Goal: Task Accomplishment & Management: Complete application form

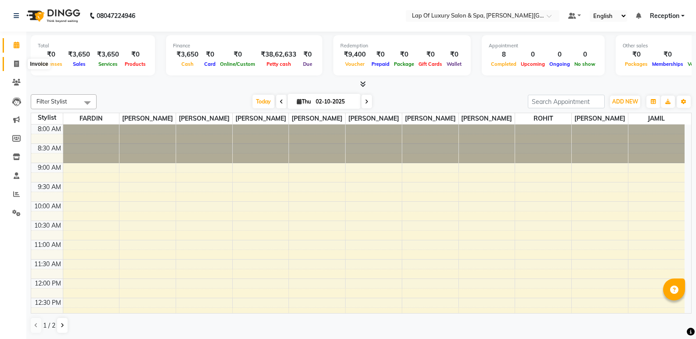
click at [13, 61] on span at bounding box center [16, 64] width 15 height 10
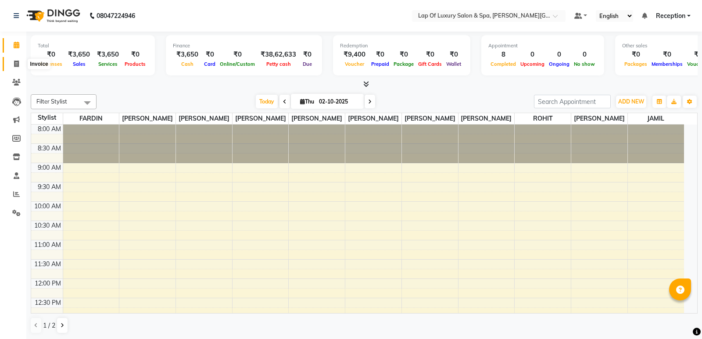
select select "7511"
select select "service"
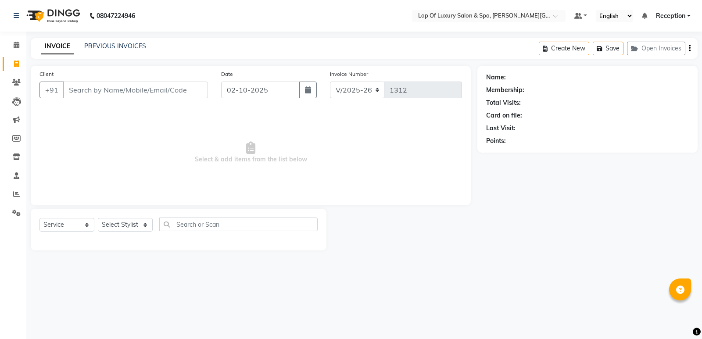
click at [119, 91] on input "Client" at bounding box center [135, 90] width 145 height 17
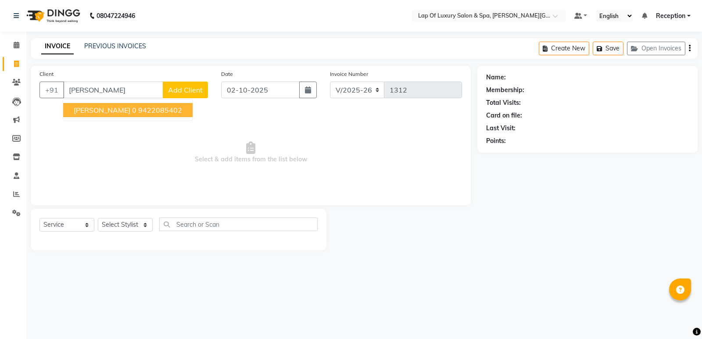
click at [138, 112] on ngb-highlight "9422085402" at bounding box center [160, 110] width 44 height 9
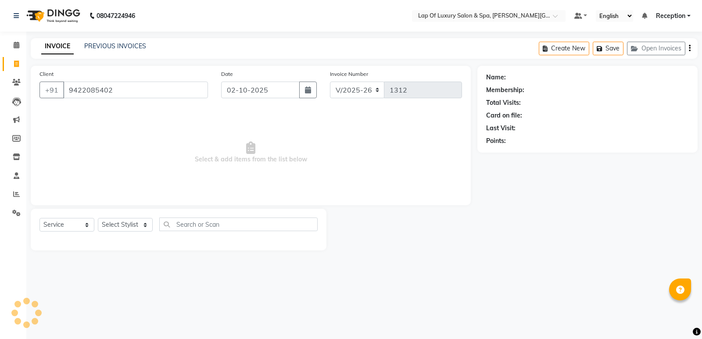
type input "9422085402"
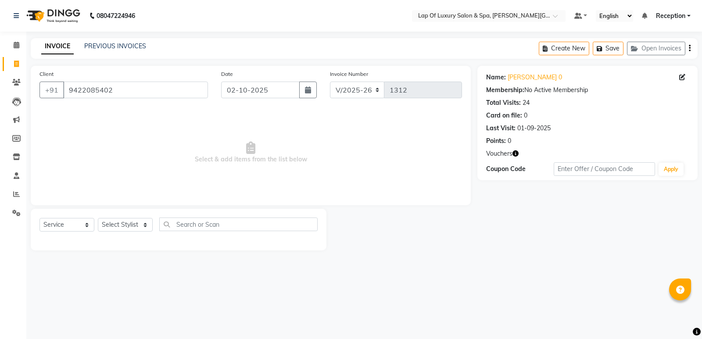
click at [513, 153] on icon "button" at bounding box center [516, 154] width 6 height 6
click at [131, 223] on select "Select Stylist FARDIN [PERSON_NAME] [PERSON_NAME] [PERSON_NAME] [PERSON_NAME] R…" at bounding box center [125, 225] width 55 height 14
select select "93548"
click at [98, 218] on select "Select Stylist FARDIN [PERSON_NAME] [PERSON_NAME] [PERSON_NAME] [PERSON_NAME] R…" at bounding box center [125, 225] width 55 height 14
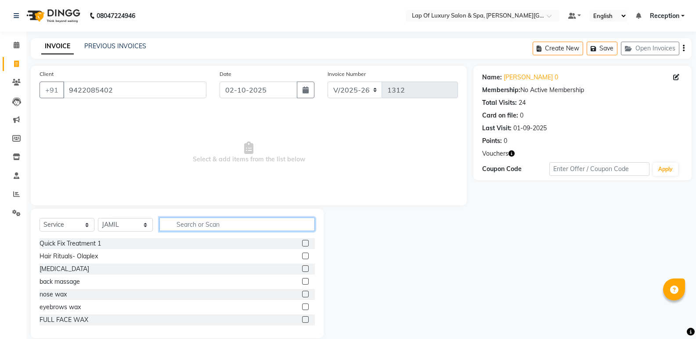
click at [183, 225] on input "text" at bounding box center [236, 225] width 155 height 14
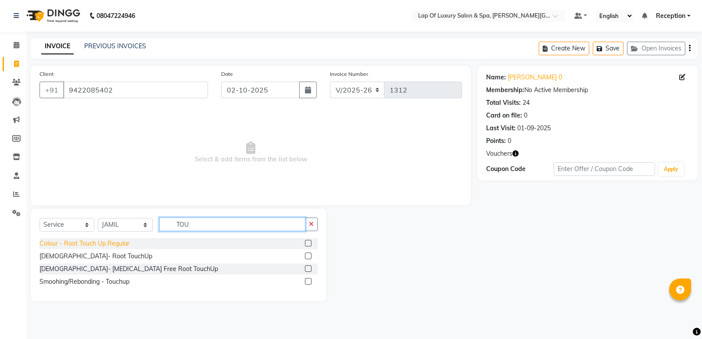
type input "TOU"
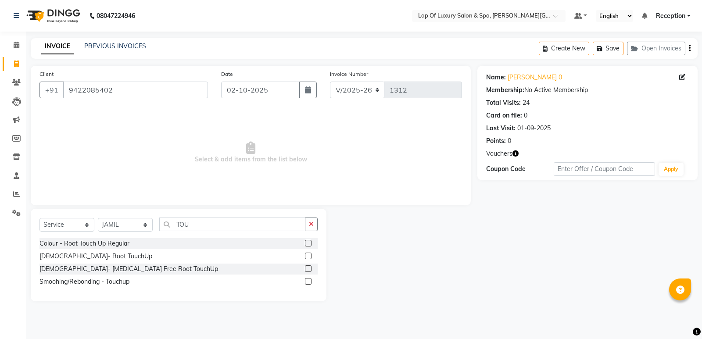
drag, startPoint x: 116, startPoint y: 243, endPoint x: 194, endPoint y: 180, distance: 100.1
click at [117, 242] on div "Colour - Root Touch Up Regular" at bounding box center [84, 243] width 90 height 9
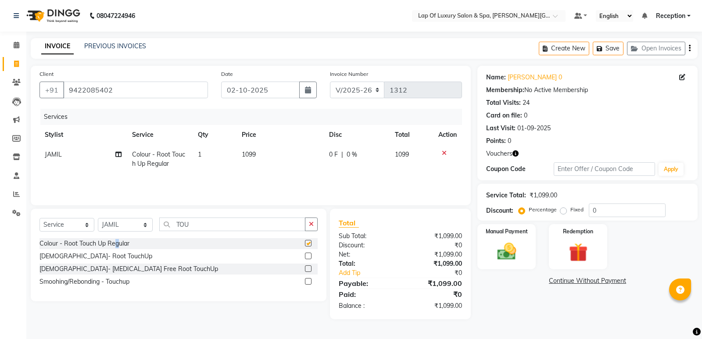
checkbox input "false"
click at [258, 151] on td "1099" at bounding box center [280, 159] width 87 height 29
select select "93548"
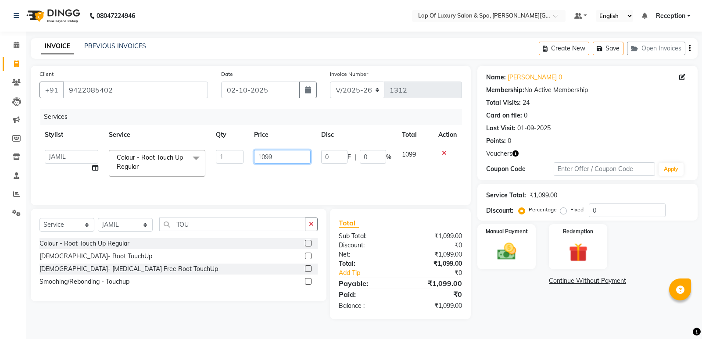
click at [268, 151] on input "1099" at bounding box center [282, 157] width 57 height 14
click at [294, 155] on input "1099" at bounding box center [282, 157] width 57 height 14
type input "1"
type input "1800"
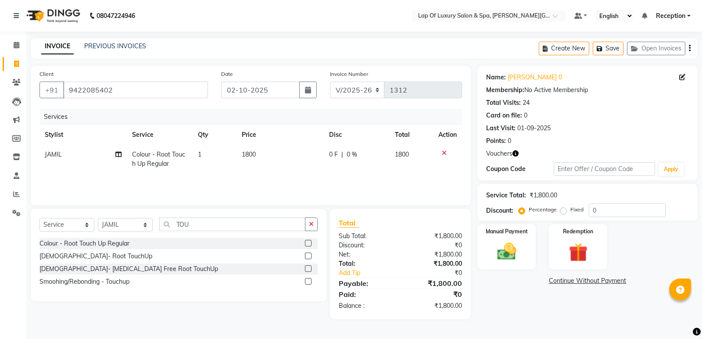
click at [267, 176] on div "Services Stylist Service Qty Price Disc Total Action JAMIL Colour - Root Touch …" at bounding box center [250, 153] width 423 height 88
click at [306, 226] on button "button" at bounding box center [311, 225] width 13 height 14
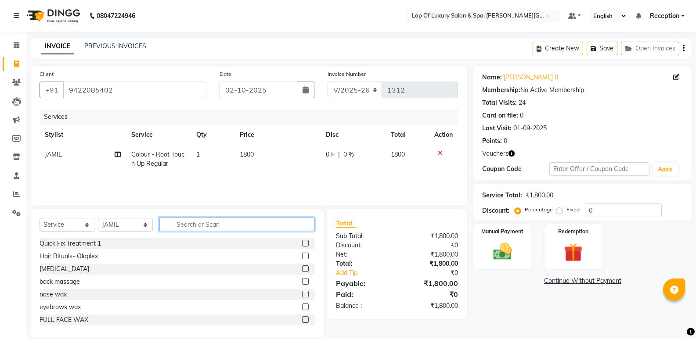
click at [183, 226] on input "text" at bounding box center [236, 225] width 155 height 14
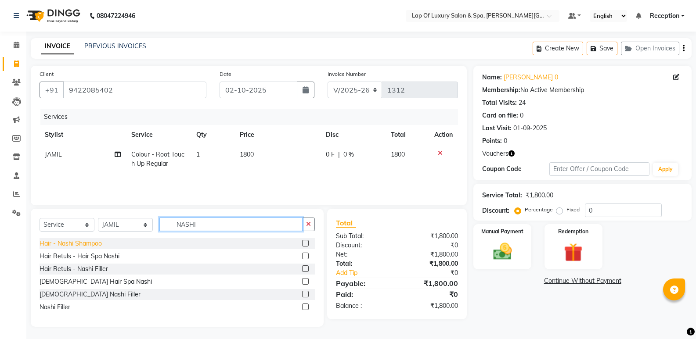
type input "NASHI"
click at [89, 246] on div "Hair - Nashi Shampoo" at bounding box center [70, 243] width 62 height 9
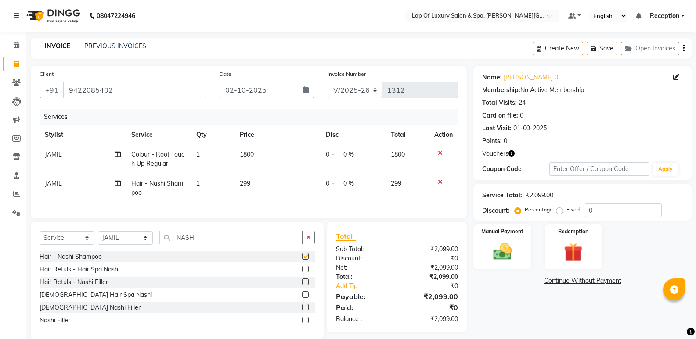
checkbox input "false"
click at [272, 186] on td "299" at bounding box center [277, 188] width 86 height 29
select select "93548"
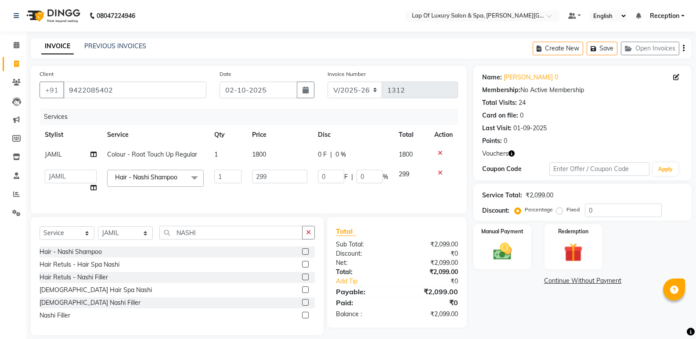
click at [272, 186] on td "299" at bounding box center [279, 181] width 65 height 33
click at [286, 176] on input "299" at bounding box center [279, 177] width 55 height 14
type input "2"
type input "450"
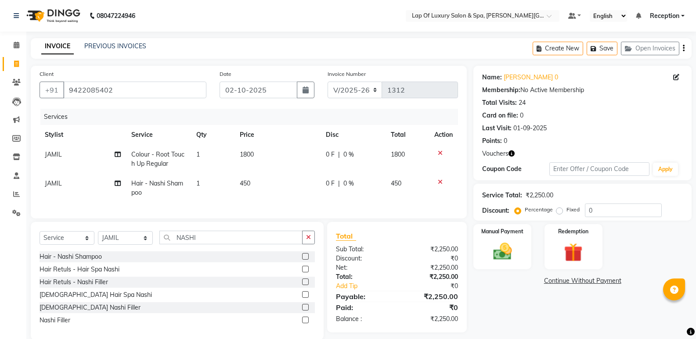
click at [220, 195] on td "1" at bounding box center [212, 188] width 43 height 29
select select "93548"
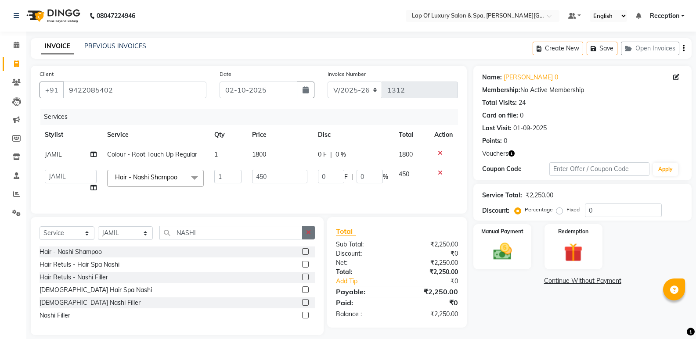
click at [306, 236] on icon "button" at bounding box center [308, 233] width 5 height 6
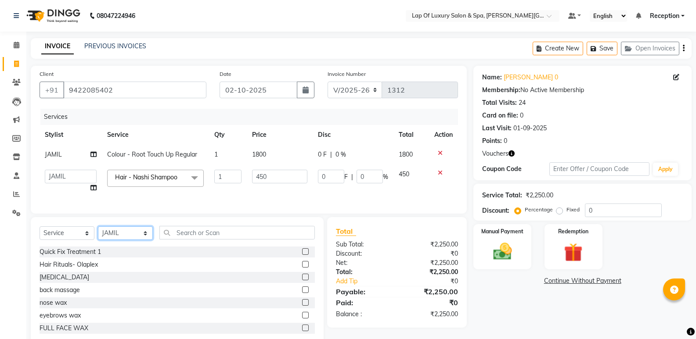
click at [118, 240] on select "Select Stylist FARDIN [PERSON_NAME] [PERSON_NAME] [PERSON_NAME] [PERSON_NAME] R…" at bounding box center [125, 233] width 55 height 14
select select "66146"
click at [98, 233] on select "Select Stylist FARDIN [PERSON_NAME] [PERSON_NAME] [PERSON_NAME] [PERSON_NAME] R…" at bounding box center [125, 233] width 55 height 14
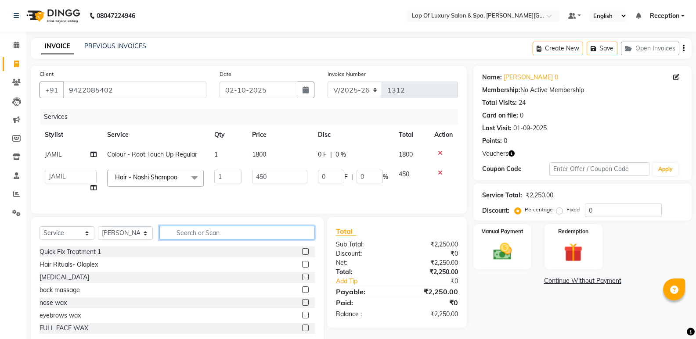
click at [183, 235] on input "text" at bounding box center [236, 233] width 155 height 14
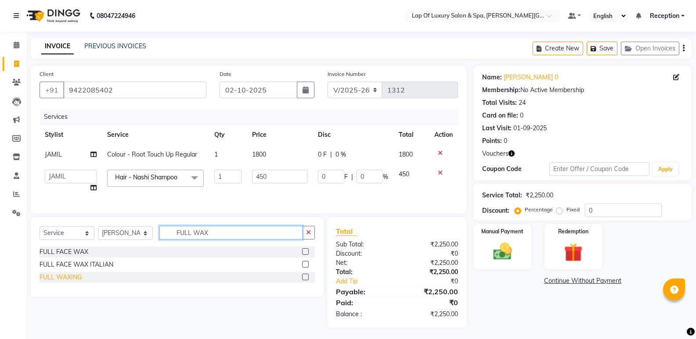
type input "FULL WAX"
click at [67, 282] on div "FULL WAXING" at bounding box center [60, 277] width 42 height 9
checkbox input "false"
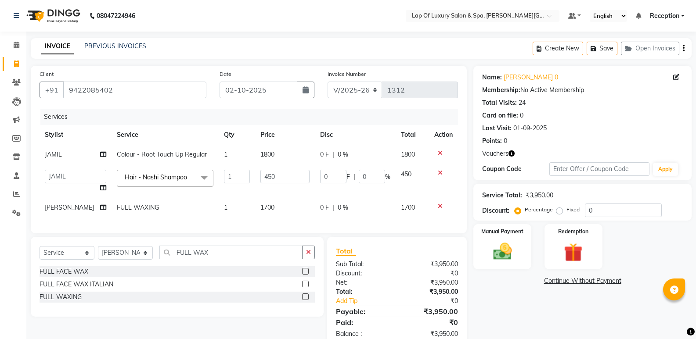
click at [281, 207] on td "1700" at bounding box center [285, 208] width 60 height 20
select select "66146"
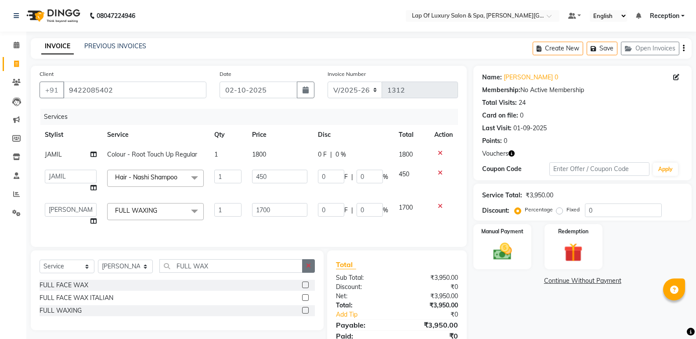
click at [309, 269] on button "button" at bounding box center [308, 266] width 13 height 14
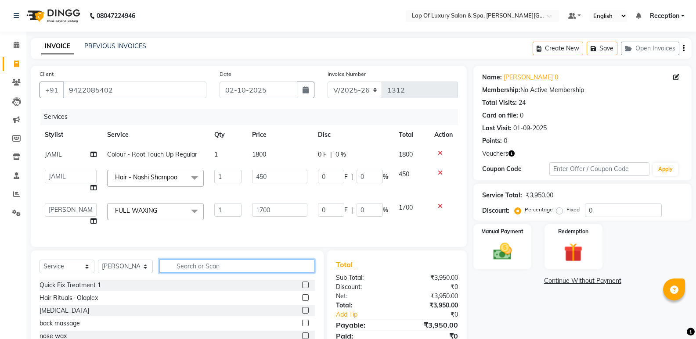
click at [217, 273] on input "text" at bounding box center [236, 266] width 155 height 14
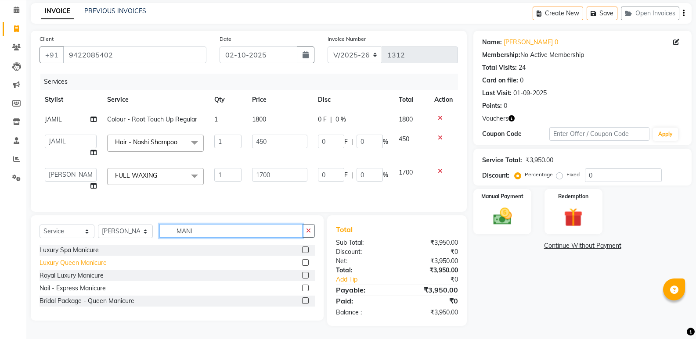
type input "MANI"
click at [81, 263] on div "Luxury Queen Manicure" at bounding box center [72, 262] width 67 height 9
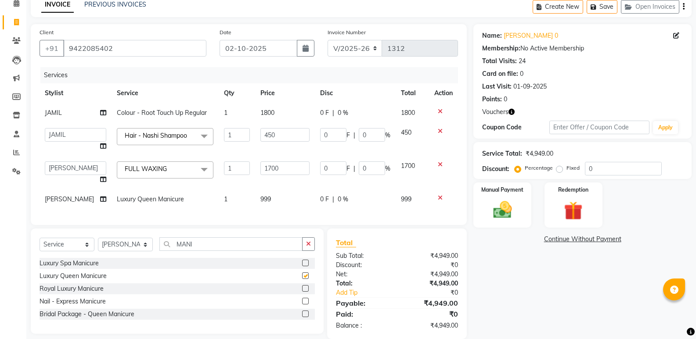
checkbox input "false"
click at [287, 197] on td "999" at bounding box center [285, 200] width 60 height 20
select select "66146"
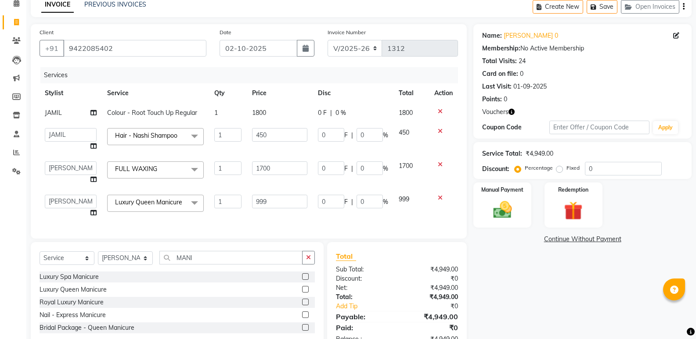
click at [287, 197] on input "999" at bounding box center [279, 202] width 55 height 14
type input "9"
type input "1500"
drag, startPoint x: 248, startPoint y: 220, endPoint x: 280, endPoint y: 250, distance: 44.1
click at [250, 222] on div "Services Stylist Service Qty Price Disc Total Action JAMIL Colour - Root Touch …" at bounding box center [248, 148] width 418 height 163
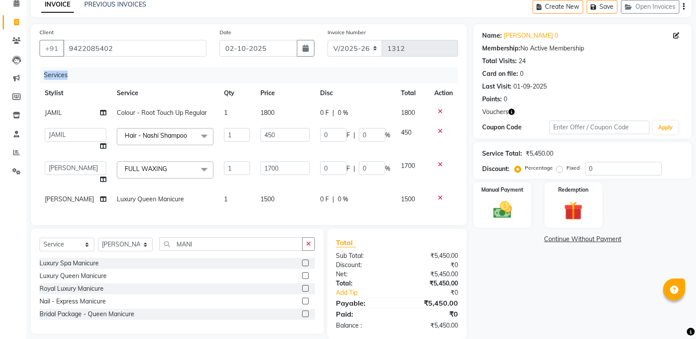
click at [290, 225] on div "Client [PHONE_NUMBER] Date [DATE] Invoice Number V/2025 V/[PHONE_NUMBER] Servic…" at bounding box center [249, 124] width 436 height 201
click at [308, 247] on icon "button" at bounding box center [308, 244] width 5 height 6
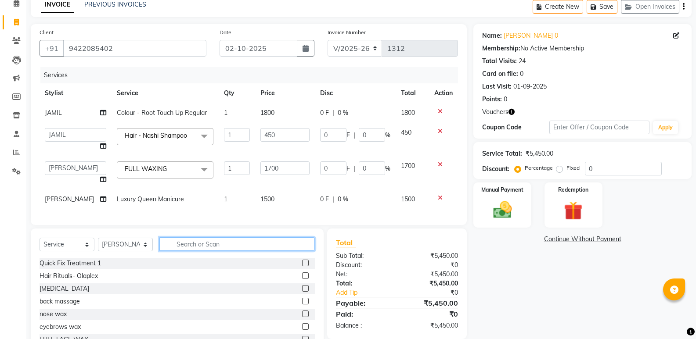
click at [191, 248] on input "text" at bounding box center [236, 244] width 155 height 14
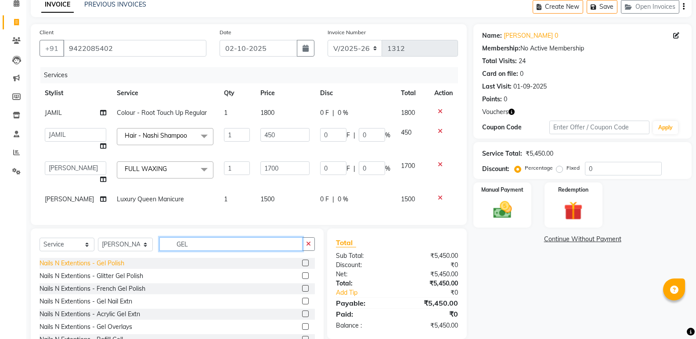
type input "GEL"
click at [102, 268] on div "Nails N Extentions - Gel Polish" at bounding box center [81, 263] width 85 height 9
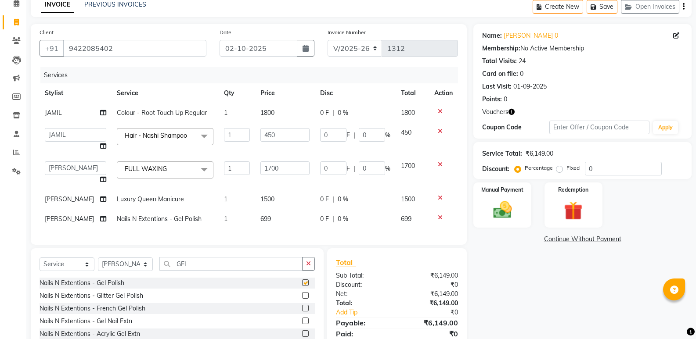
checkbox input "false"
click at [272, 217] on td "699" at bounding box center [285, 219] width 60 height 20
select select "66146"
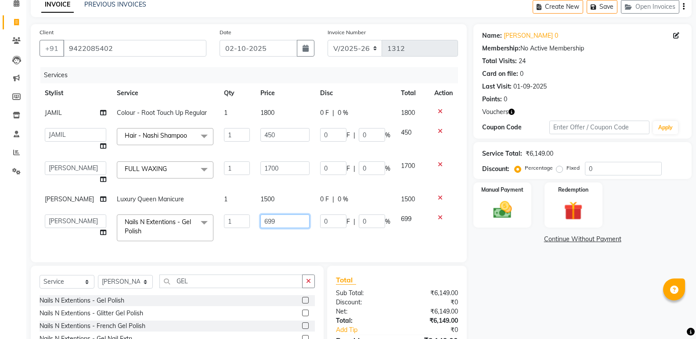
click at [277, 215] on input "699" at bounding box center [284, 222] width 49 height 14
type input "6"
type input "800"
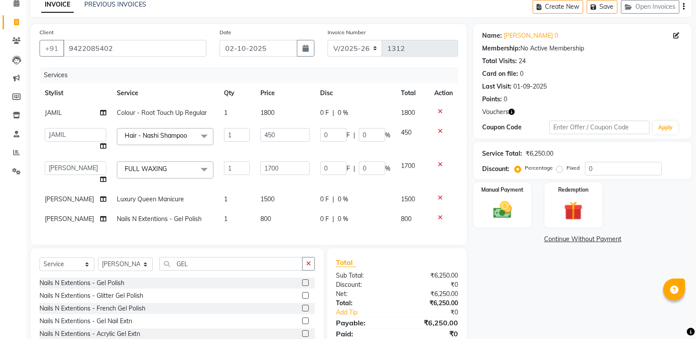
click at [240, 221] on td "1" at bounding box center [237, 219] width 36 height 20
select select "66146"
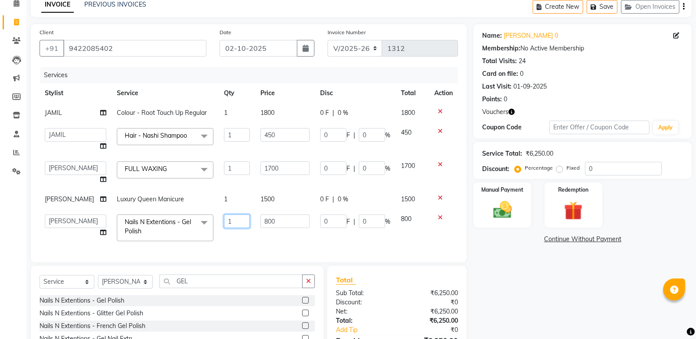
click at [236, 219] on input "1" at bounding box center [237, 222] width 26 height 14
type input "2"
click at [236, 244] on div "Client [PHONE_NUMBER] Date [DATE] Invoice Number V/2025 V/[PHONE_NUMBER] Servic…" at bounding box center [249, 143] width 436 height 238
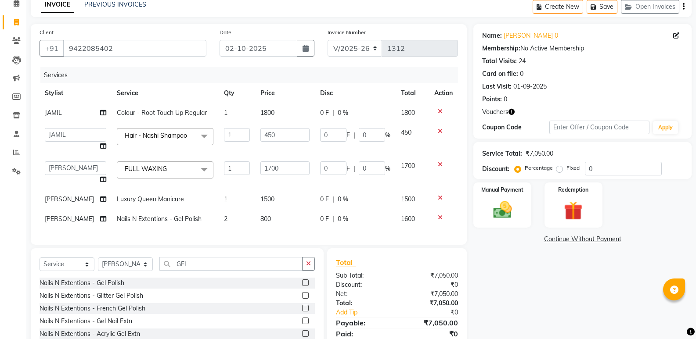
drag, startPoint x: 305, startPoint y: 265, endPoint x: 290, endPoint y: 263, distance: 15.4
click at [305, 264] on button "button" at bounding box center [308, 264] width 13 height 14
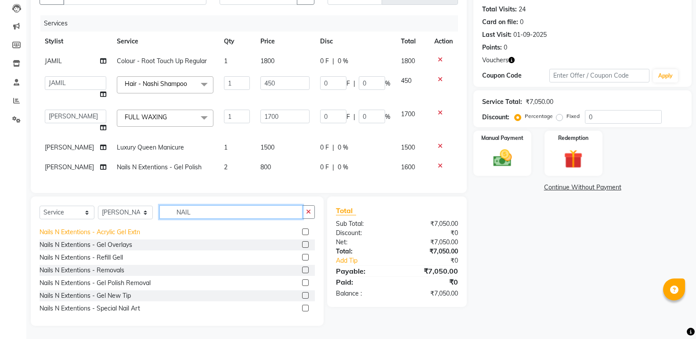
scroll to position [141, 0]
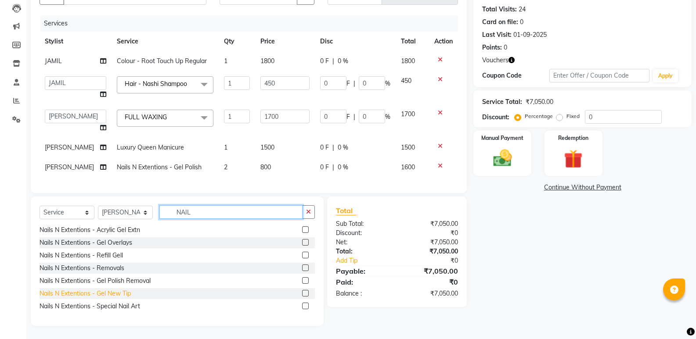
type input "NAIL"
click at [120, 294] on div "Nails N Extentions - Gel New Tip" at bounding box center [84, 293] width 91 height 9
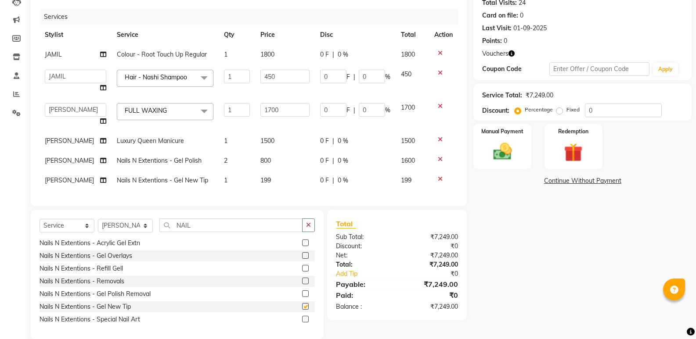
checkbox input "false"
click at [270, 176] on td "199" at bounding box center [285, 181] width 60 height 20
select select "66146"
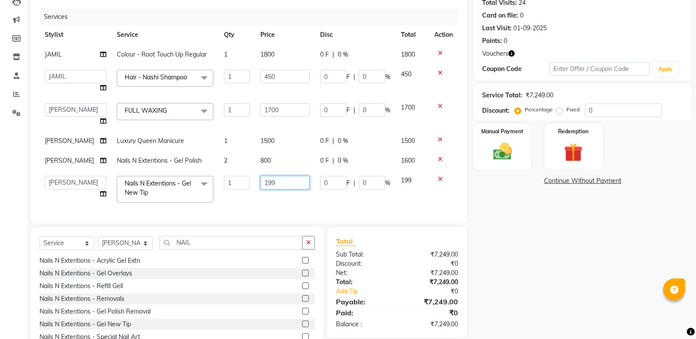
click at [273, 176] on input "199" at bounding box center [284, 183] width 49 height 14
type input "1"
type input "300"
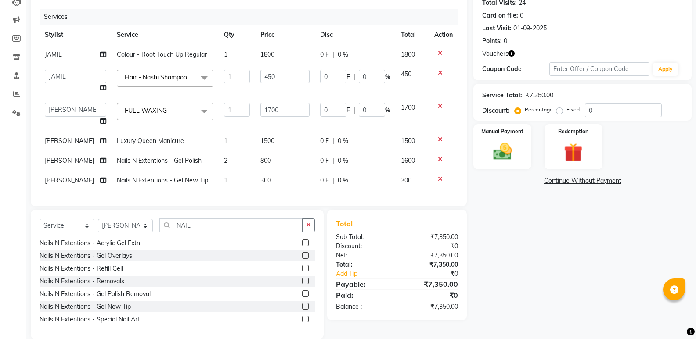
click at [578, 289] on div "Name: [PERSON_NAME] 0 Membership: No Active Membership Total Visits: 24 Card on…" at bounding box center [585, 152] width 225 height 373
click at [117, 231] on select "Select Stylist FARDIN [PERSON_NAME] [PERSON_NAME] [PERSON_NAME] [PERSON_NAME] R…" at bounding box center [125, 226] width 55 height 14
select select "66149"
click at [98, 226] on select "Select Stylist FARDIN [PERSON_NAME] [PERSON_NAME] [PERSON_NAME] [PERSON_NAME] R…" at bounding box center [125, 226] width 55 height 14
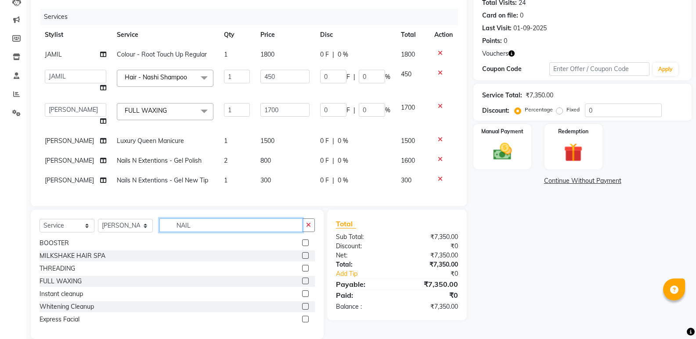
click at [212, 232] on input "NAIL" at bounding box center [230, 226] width 143 height 14
type input "N"
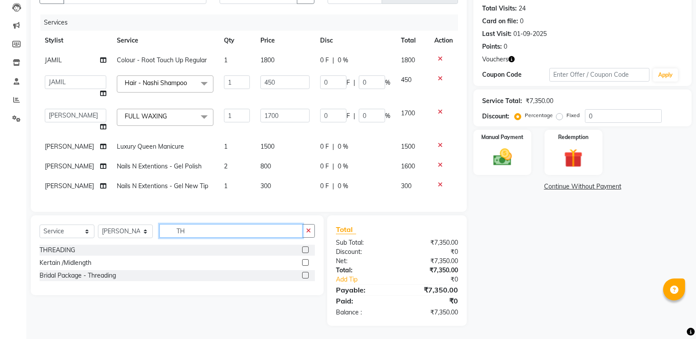
scroll to position [0, 0]
type input "THR"
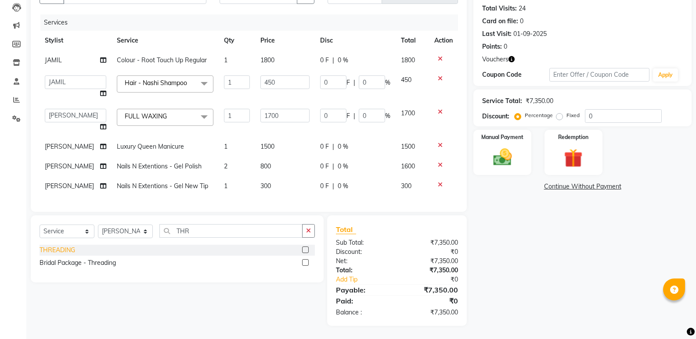
click at [61, 247] on div "THREADING" at bounding box center [57, 250] width 36 height 9
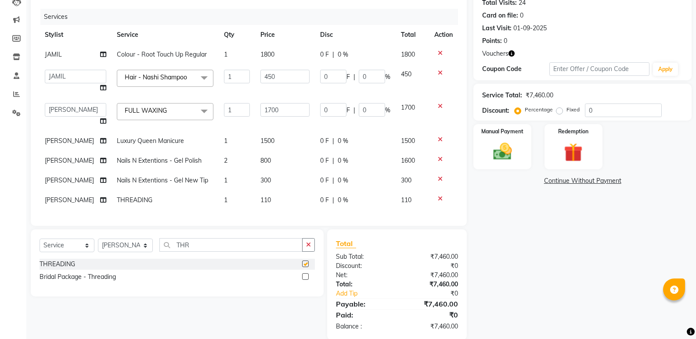
checkbox input "false"
click at [271, 209] on td "110" at bounding box center [285, 200] width 60 height 20
select select "66149"
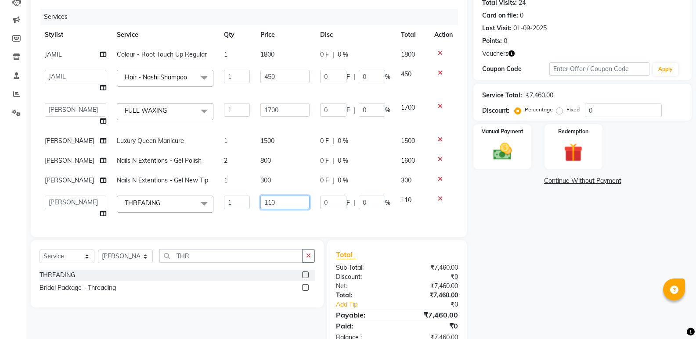
click at [280, 201] on input "110" at bounding box center [284, 203] width 49 height 14
type input "1"
type input "200"
click at [599, 230] on div "Name: [PERSON_NAME] 0 Membership: No Active Membership Total Visits: 24 Card on…" at bounding box center [585, 158] width 225 height 385
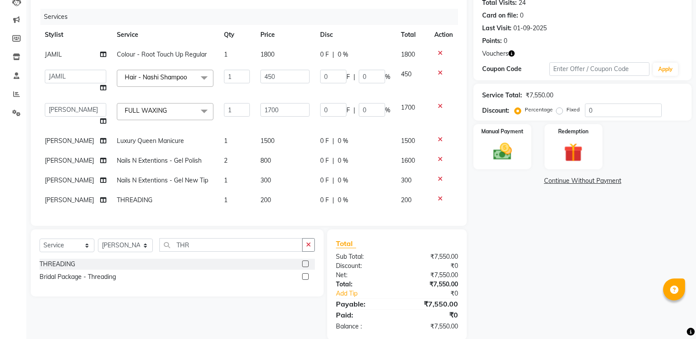
scroll to position [114, 0]
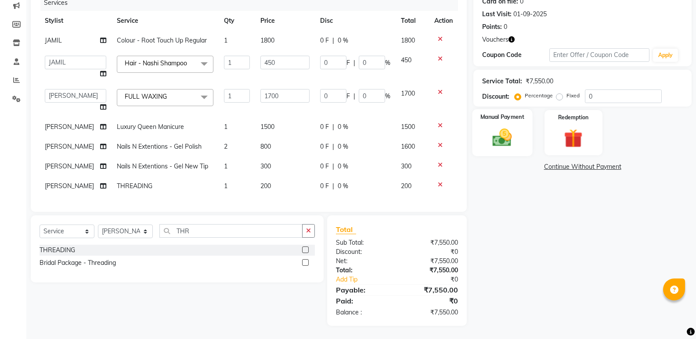
click at [509, 138] on img at bounding box center [501, 137] width 31 height 22
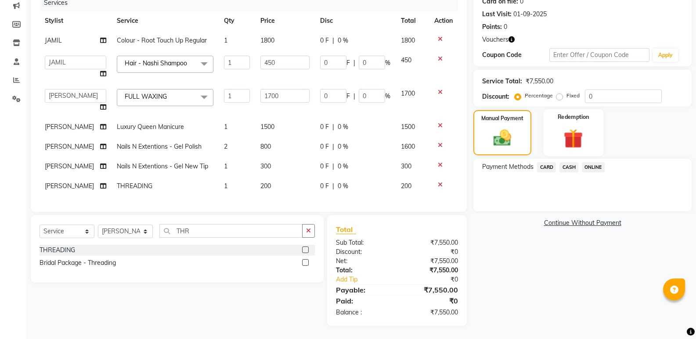
click at [569, 133] on img at bounding box center [572, 138] width 31 height 24
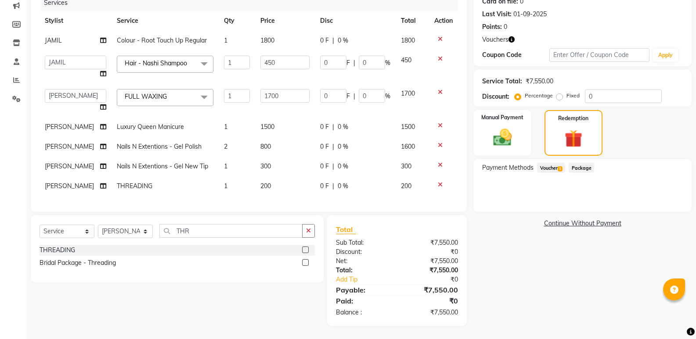
click at [560, 166] on span "1" at bounding box center [559, 168] width 5 height 5
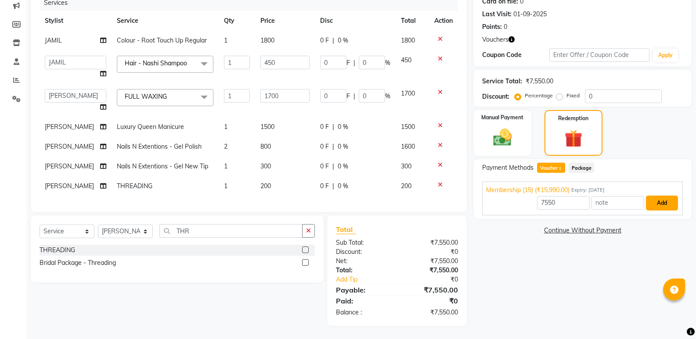
click at [651, 204] on button "Add" at bounding box center [662, 203] width 32 height 15
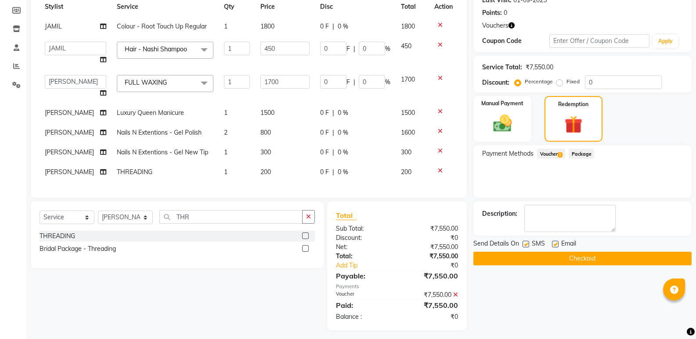
scroll to position [133, 0]
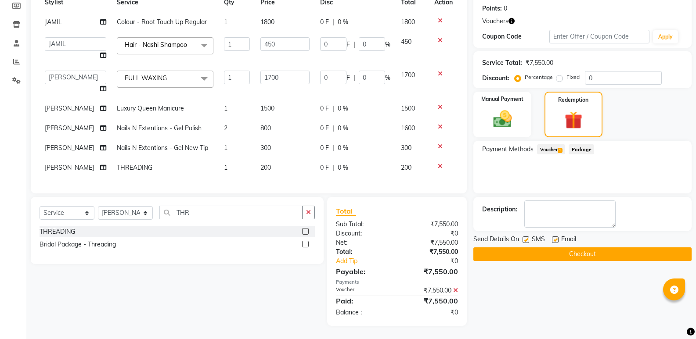
click at [553, 239] on label at bounding box center [555, 240] width 7 height 7
click at [553, 239] on input "checkbox" at bounding box center [555, 240] width 6 height 6
checkbox input "false"
click at [525, 250] on button "Checkout" at bounding box center [582, 255] width 218 height 14
